Goal: Task Accomplishment & Management: Manage account settings

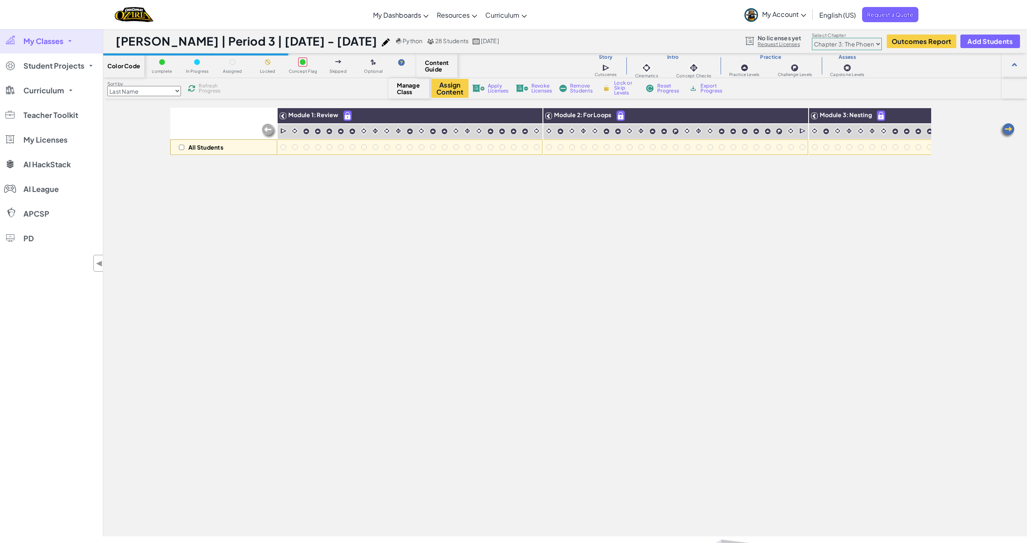
select select "5e27600d1c9d440000ac3ee7"
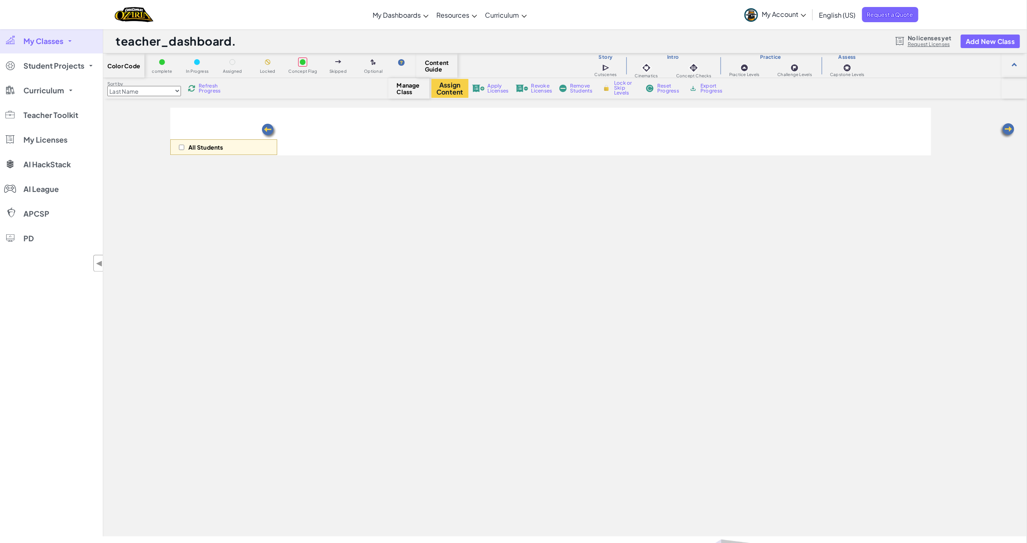
select select "5e27600d1c9d440000ac3ee7"
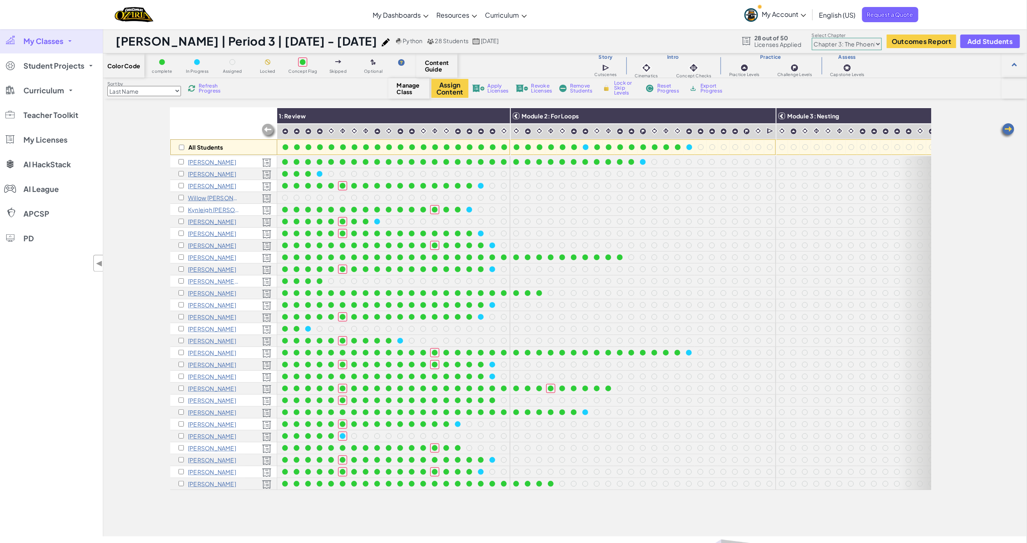
scroll to position [0, 40]
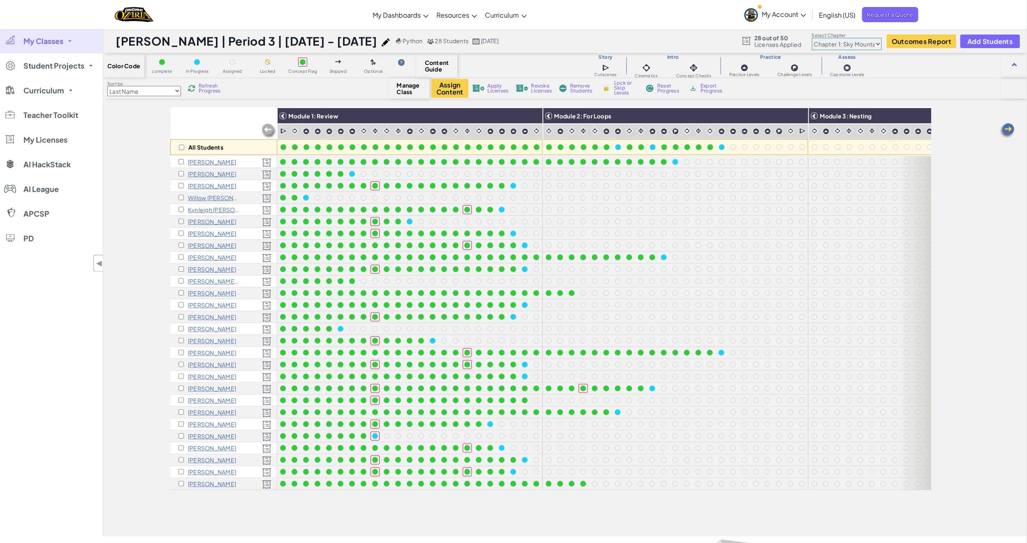
click at [879, 45] on select "Chapter 1: Sky Mountain Chapter 2: The Moon Dancers Chapter 3: The Phoenix Land…" at bounding box center [847, 44] width 70 height 12
click at [812, 38] on select "Chapter 1: Sky Mountain Chapter 2: The Moon Dancers Chapter 3: The Phoenix Land…" at bounding box center [847, 44] width 70 height 12
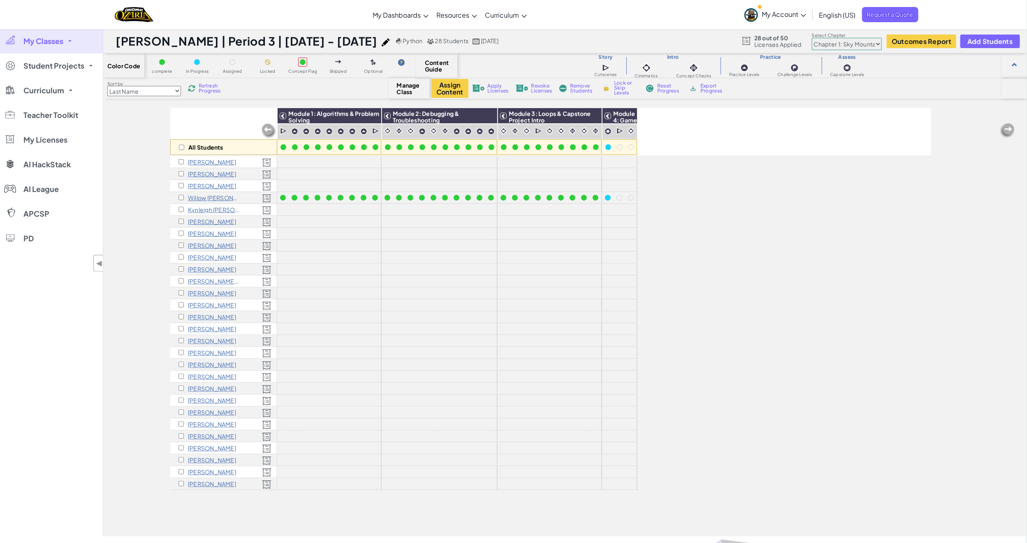
click at [875, 47] on select "Chapter 1: Sky Mountain Chapter 2: The Moon Dancers Chapter 3: The Phoenix Land…" at bounding box center [847, 44] width 70 height 12
click at [812, 38] on select "Chapter 1: Sky Mountain Chapter 2: The Moon Dancers Chapter 3: The Phoenix Land…" at bounding box center [847, 44] width 70 height 12
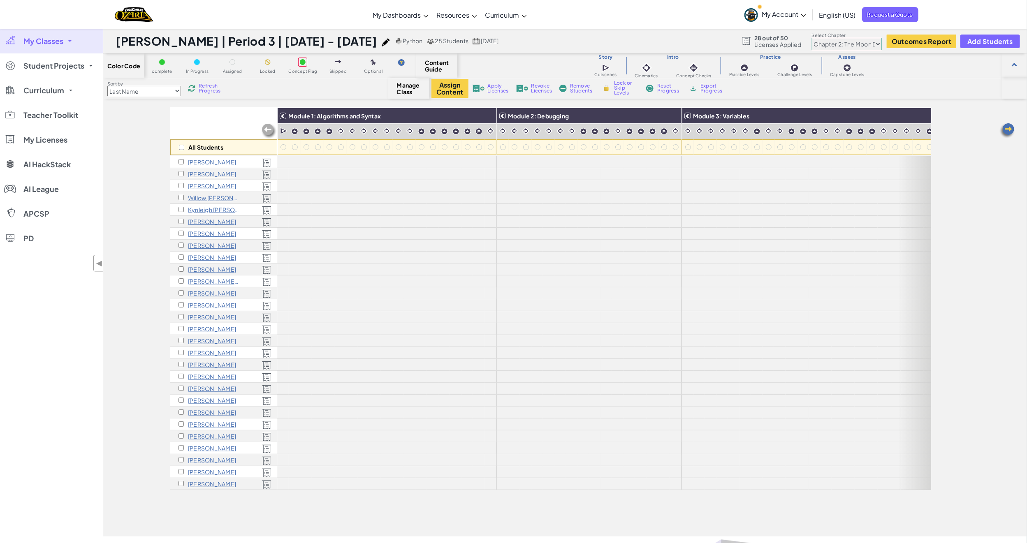
click at [877, 42] on select "Chapter 1: Sky Mountain Chapter 2: The Moon Dancers Chapter 3: The Phoenix Land…" at bounding box center [847, 44] width 70 height 12
select select "5e27600d1c9d440000ac3ee7"
click at [812, 38] on select "Chapter 1: Sky Mountain Chapter 2: The Moon Dancers Chapter 3: The Phoenix Land…" at bounding box center [847, 44] width 70 height 12
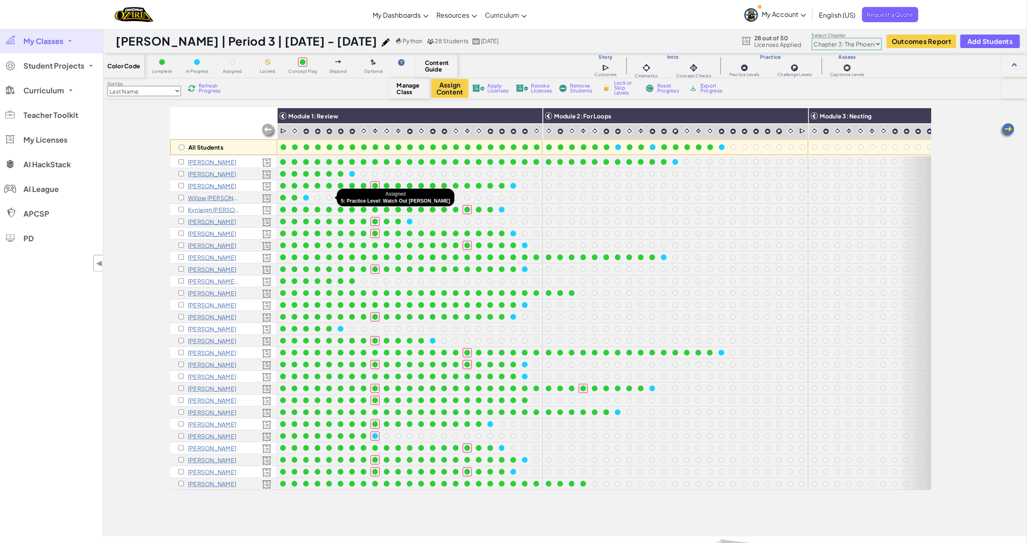
click at [332, 200] on div at bounding box center [328, 197] width 9 height 9
